Goal: Use online tool/utility: Utilize a website feature to perform a specific function

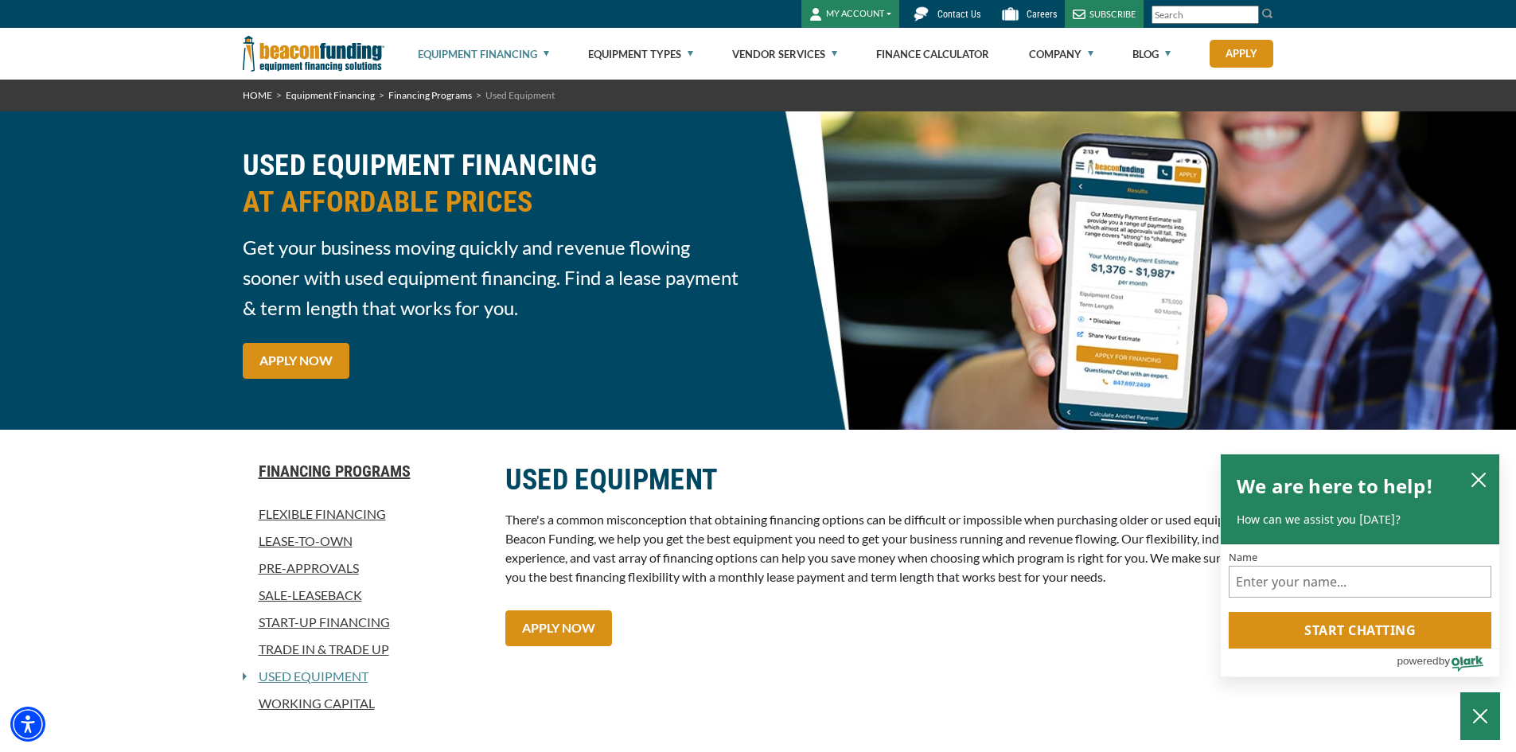
drag, startPoint x: 17, startPoint y: 0, endPoint x: 41, endPoint y: 170, distance: 172.0
click at [41, 170] on div "USED EQUIPMENT FINANCING AT AFFORDABLE PRICES Get your business moving quickly …" at bounding box center [758, 270] width 1516 height 318
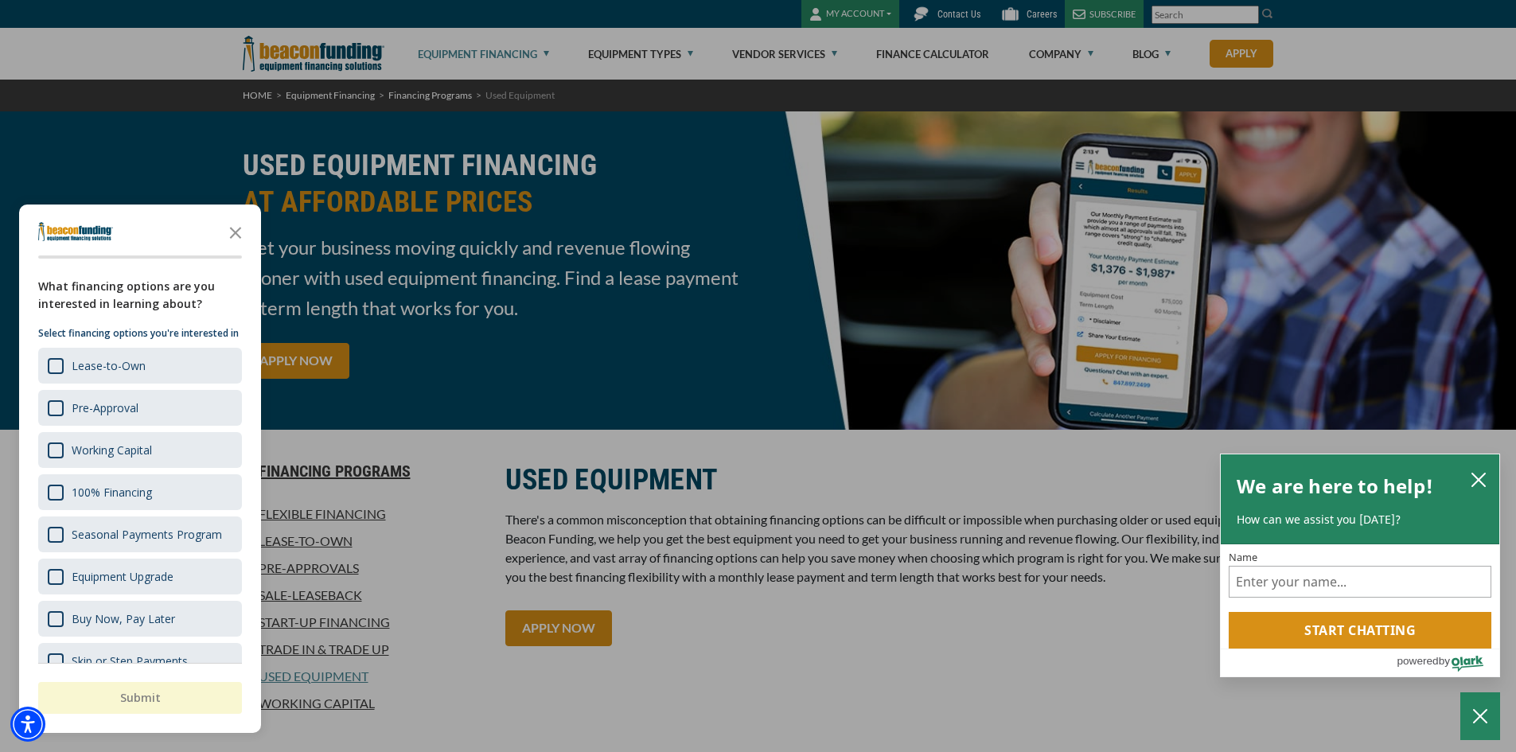
click at [724, 372] on div at bounding box center [758, 376] width 1516 height 752
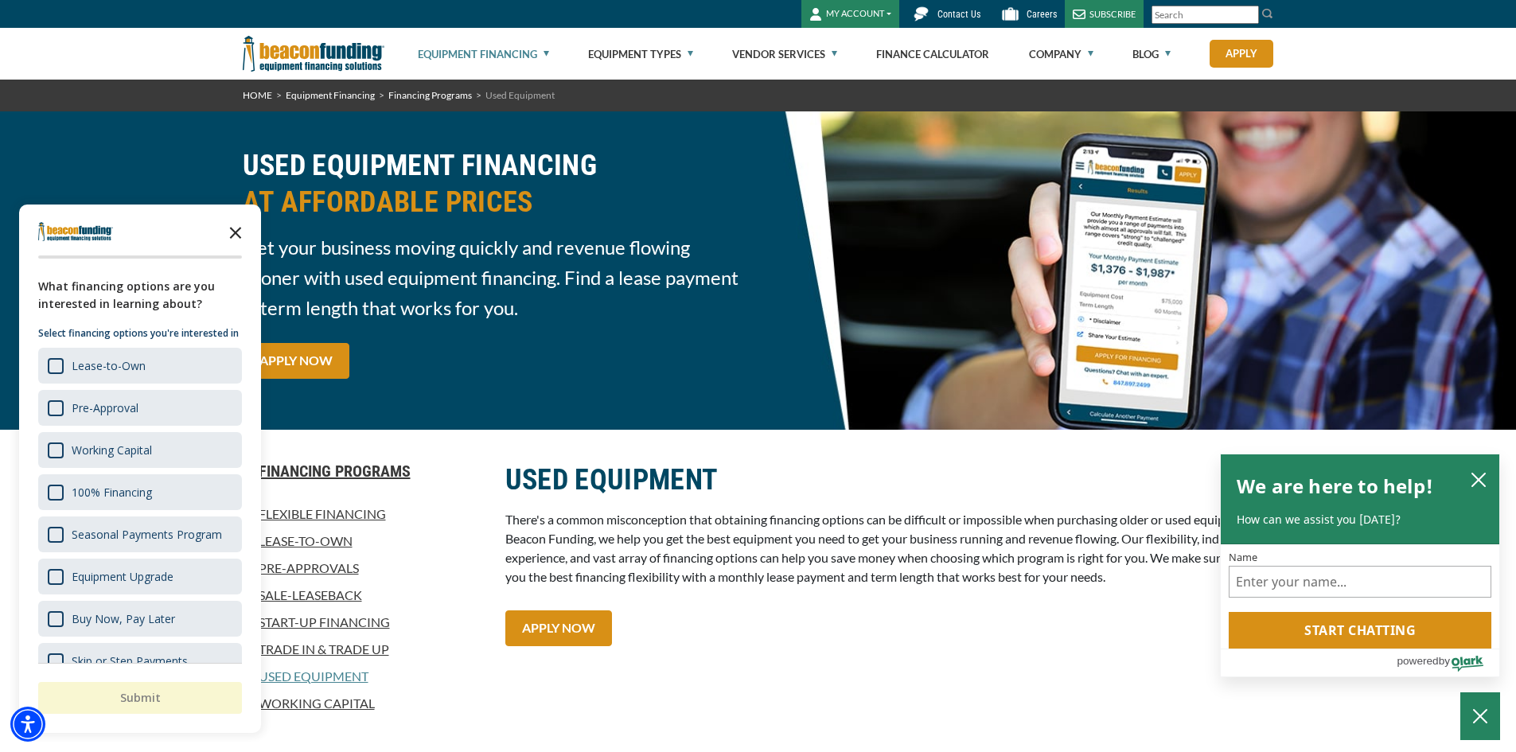
click at [228, 228] on icon "Close the survey" at bounding box center [236, 232] width 32 height 32
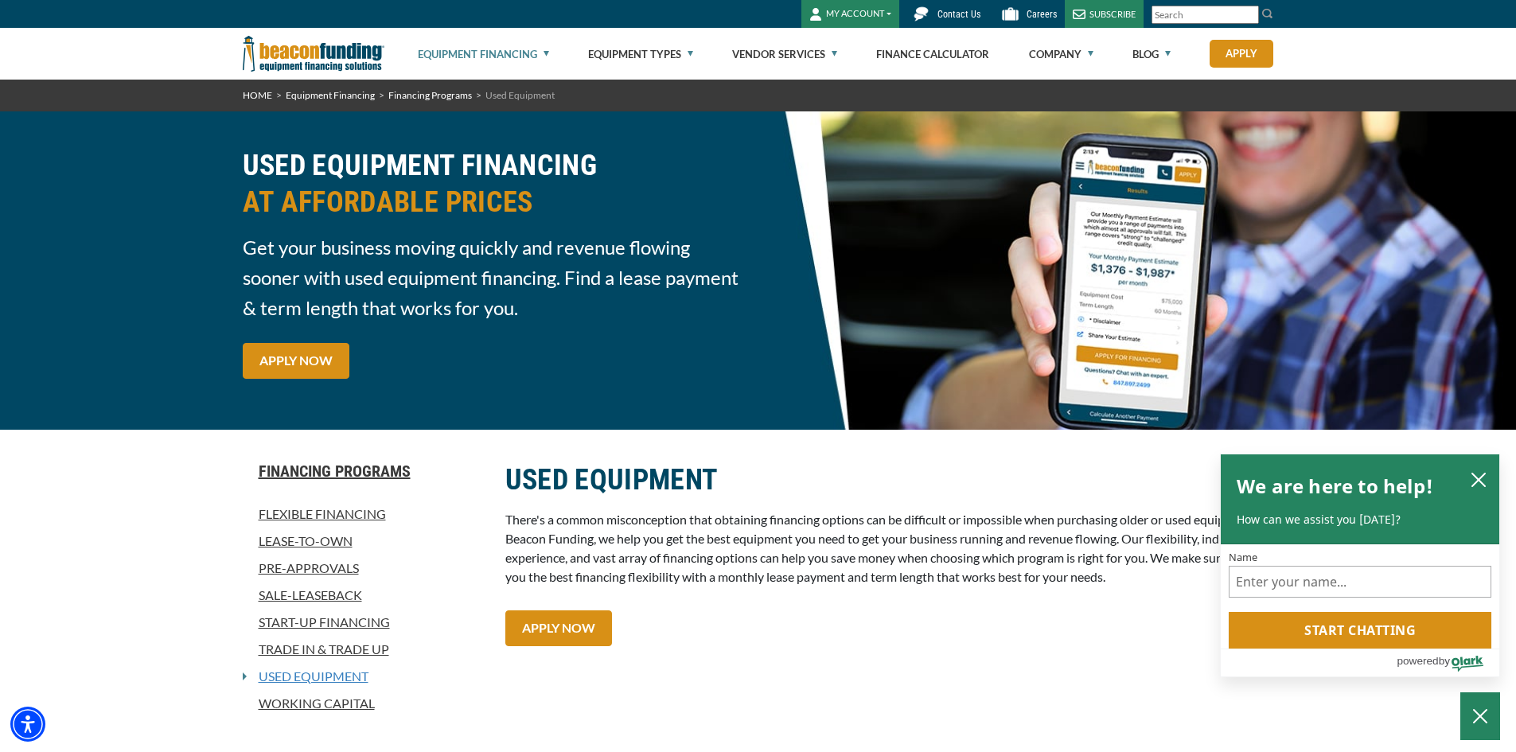
click at [329, 669] on link "Used Equipment" at bounding box center [308, 676] width 122 height 19
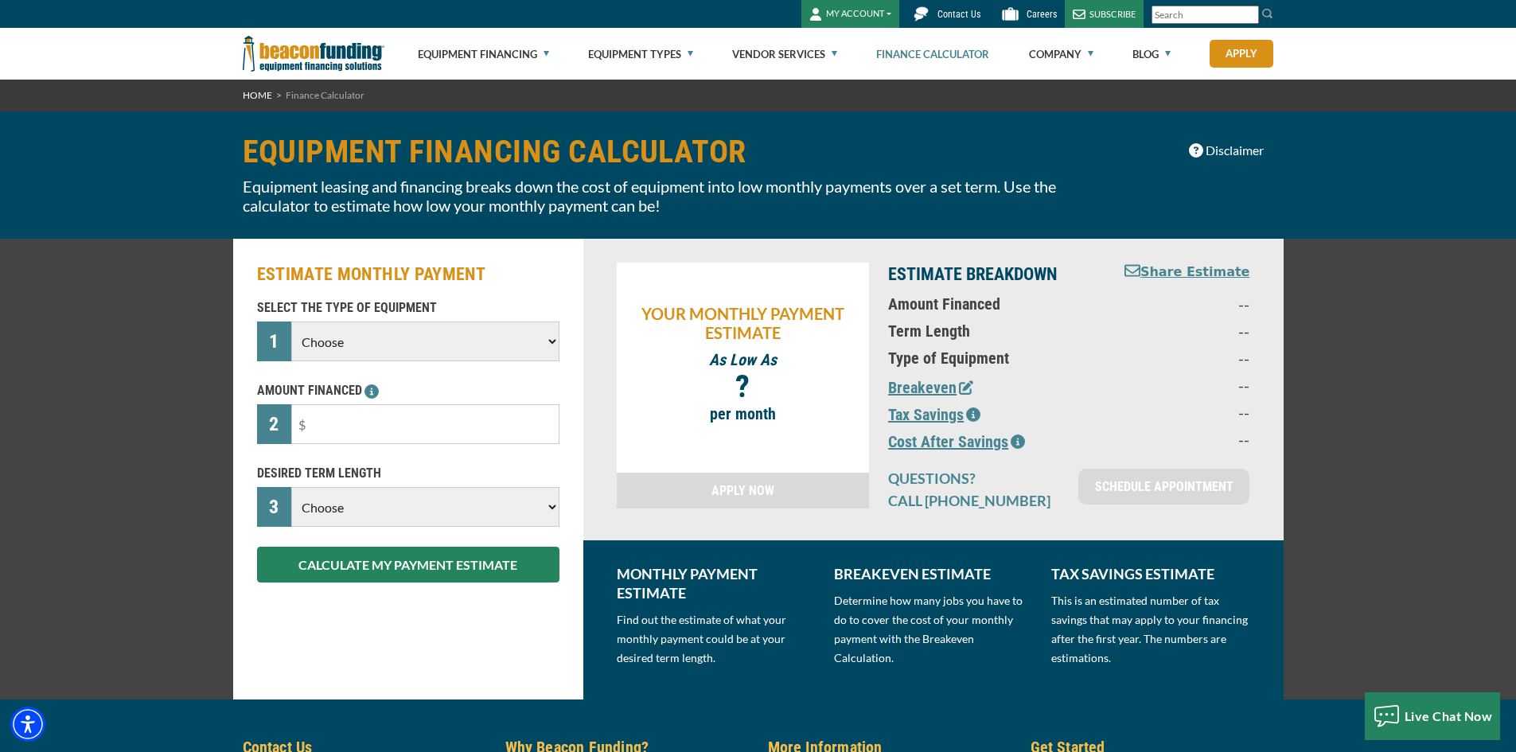
click at [543, 337] on select "Choose Backhoe Boom/Bucket Truck Chipper Commercial Mower Crane DTG/DTF Printin…" at bounding box center [424, 342] width 267 height 40
select select "5"
click at [291, 322] on select "Choose Backhoe Boom/Bucket Truck Chipper Commercial Mower Crane DTG/DTF Printin…" at bounding box center [424, 342] width 267 height 40
click at [325, 414] on input "text" at bounding box center [424, 424] width 267 height 40
type input "$400,000"
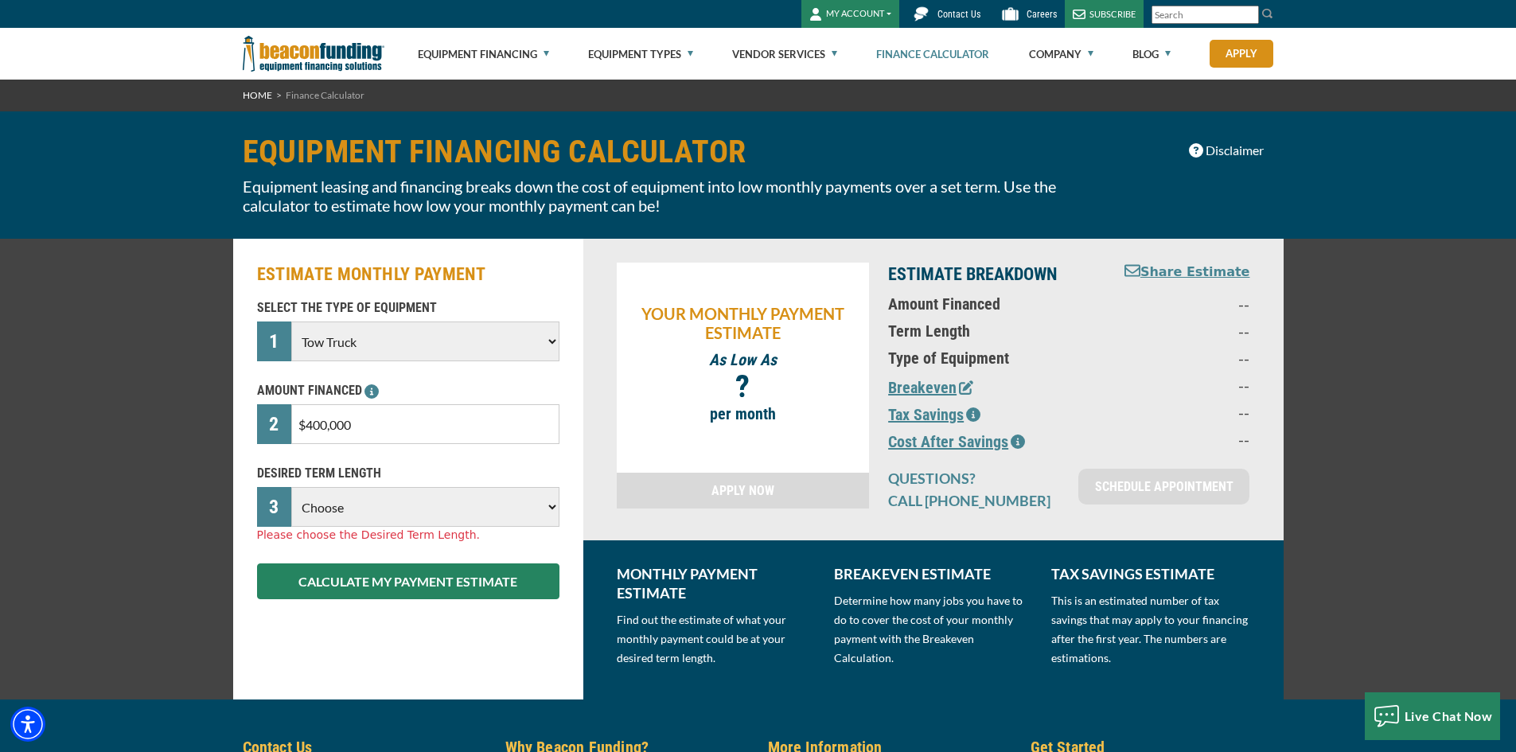
click at [548, 503] on select "Choose 36 Months 48 Months 60 Months 72 Months 84 Months" at bounding box center [424, 507] width 267 height 40
select select "84"
click at [291, 487] on select "Choose 36 Months 48 Months 60 Months 72 Months 84 Months" at bounding box center [424, 507] width 267 height 40
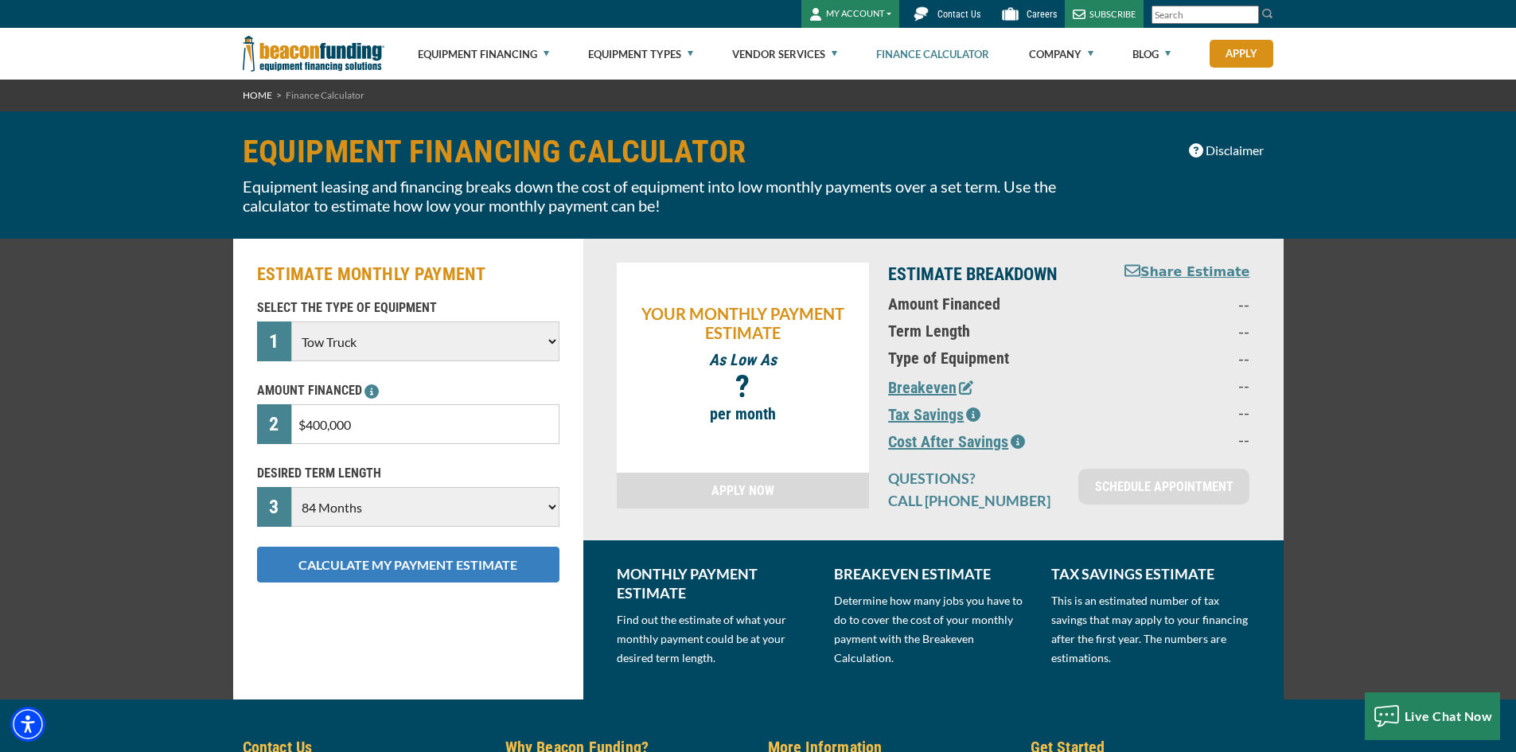
click at [382, 556] on button "CALCULATE MY PAYMENT ESTIMATE" at bounding box center [408, 565] width 302 height 36
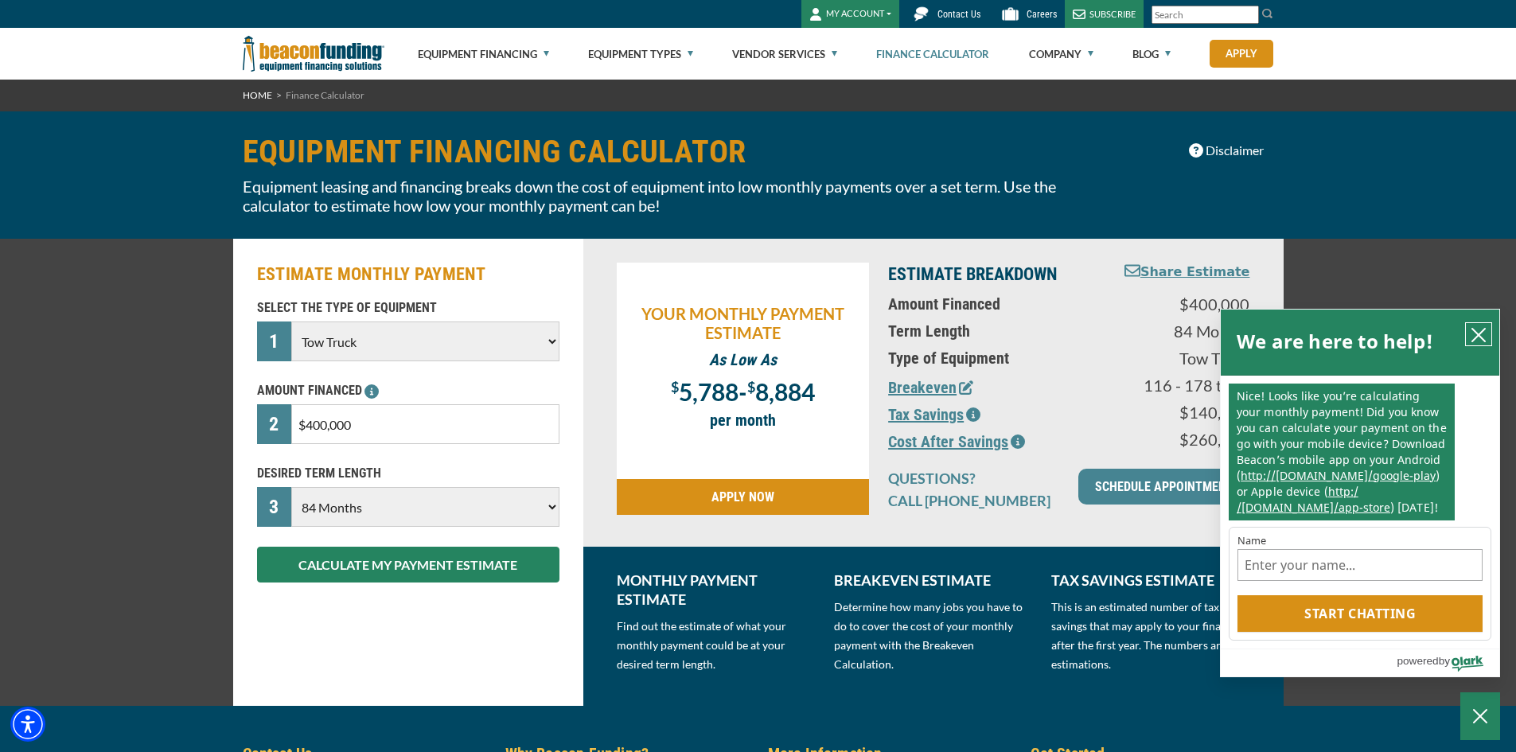
click at [1479, 327] on icon "close chatbox" at bounding box center [1479, 335] width 16 height 16
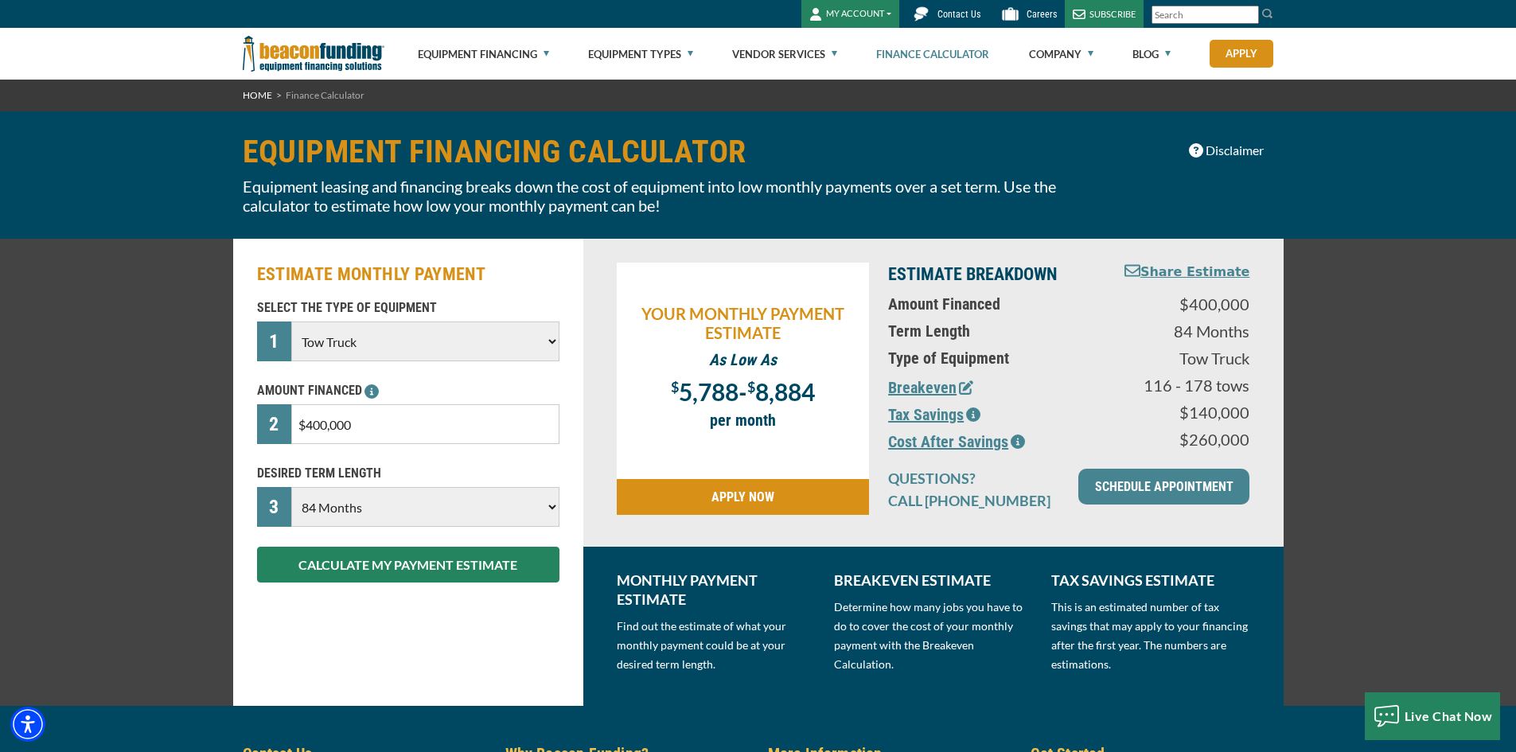
click at [105, 201] on div "EQUIPMENT FINANCING CALCULATOR Equipment leasing and financing breaks down the …" at bounding box center [758, 174] width 1516 height 127
